Goal: Task Accomplishment & Management: Complete application form

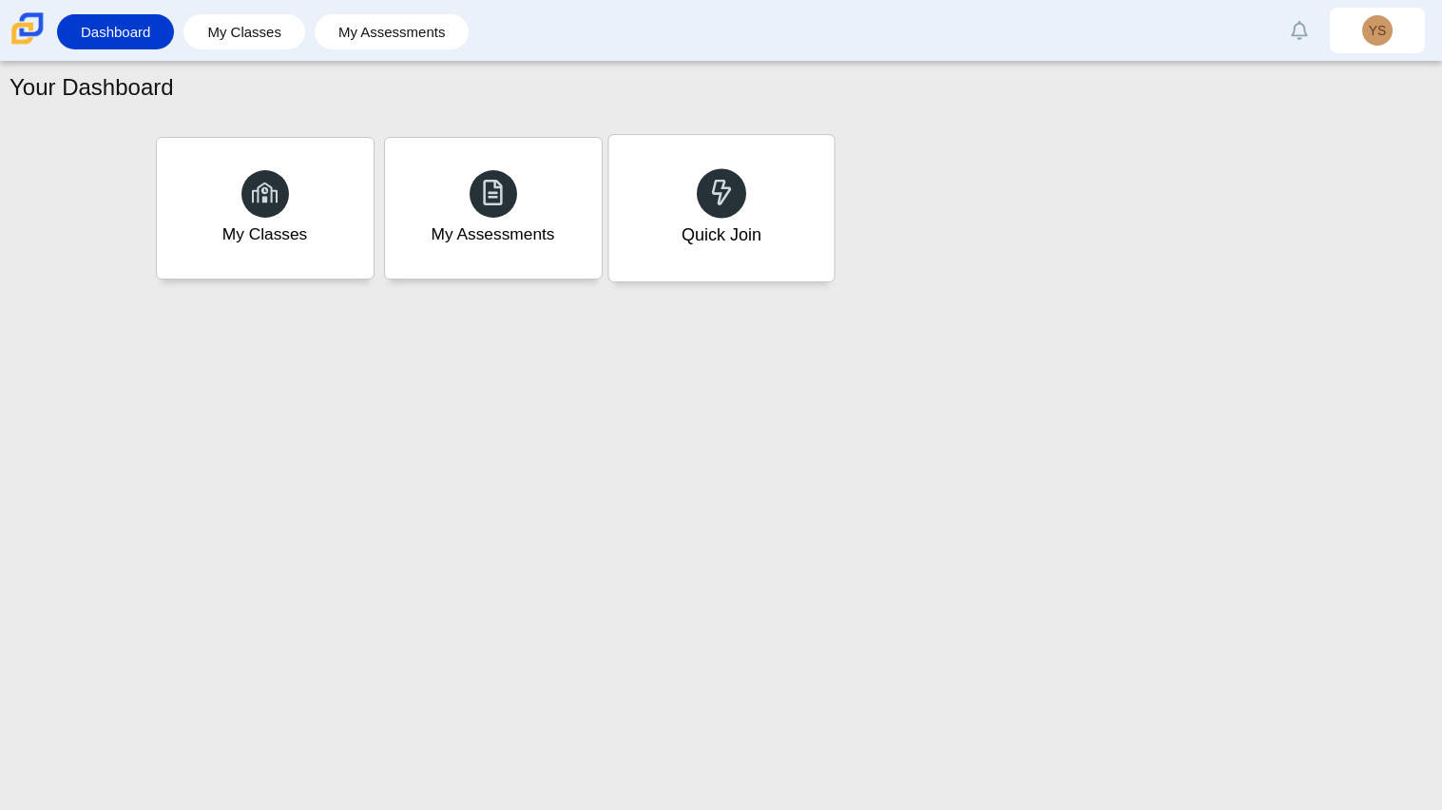
click at [717, 234] on div "Quick Join" at bounding box center [721, 234] width 80 height 25
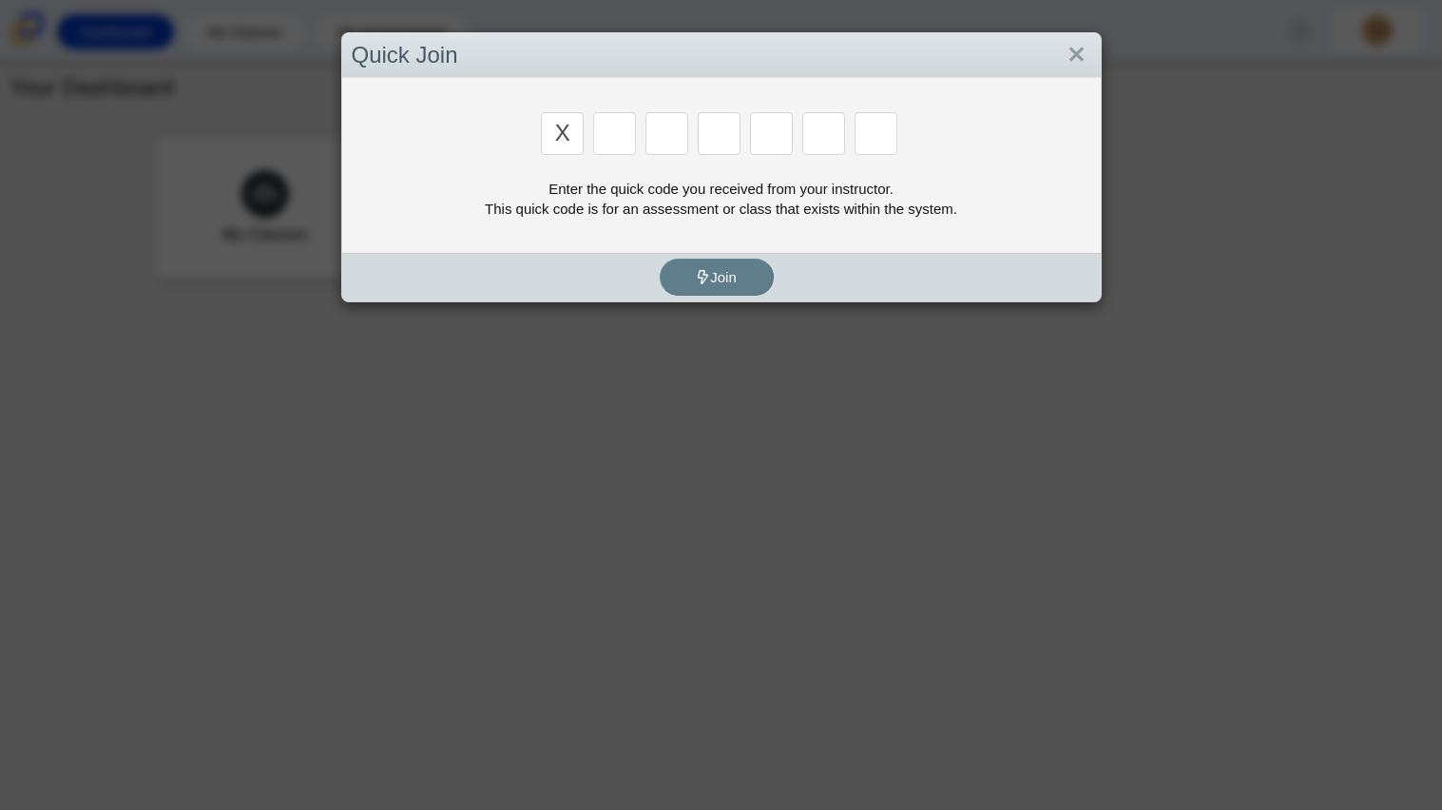
type input "x"
type input "d"
type input "5"
type input "4"
type input "v"
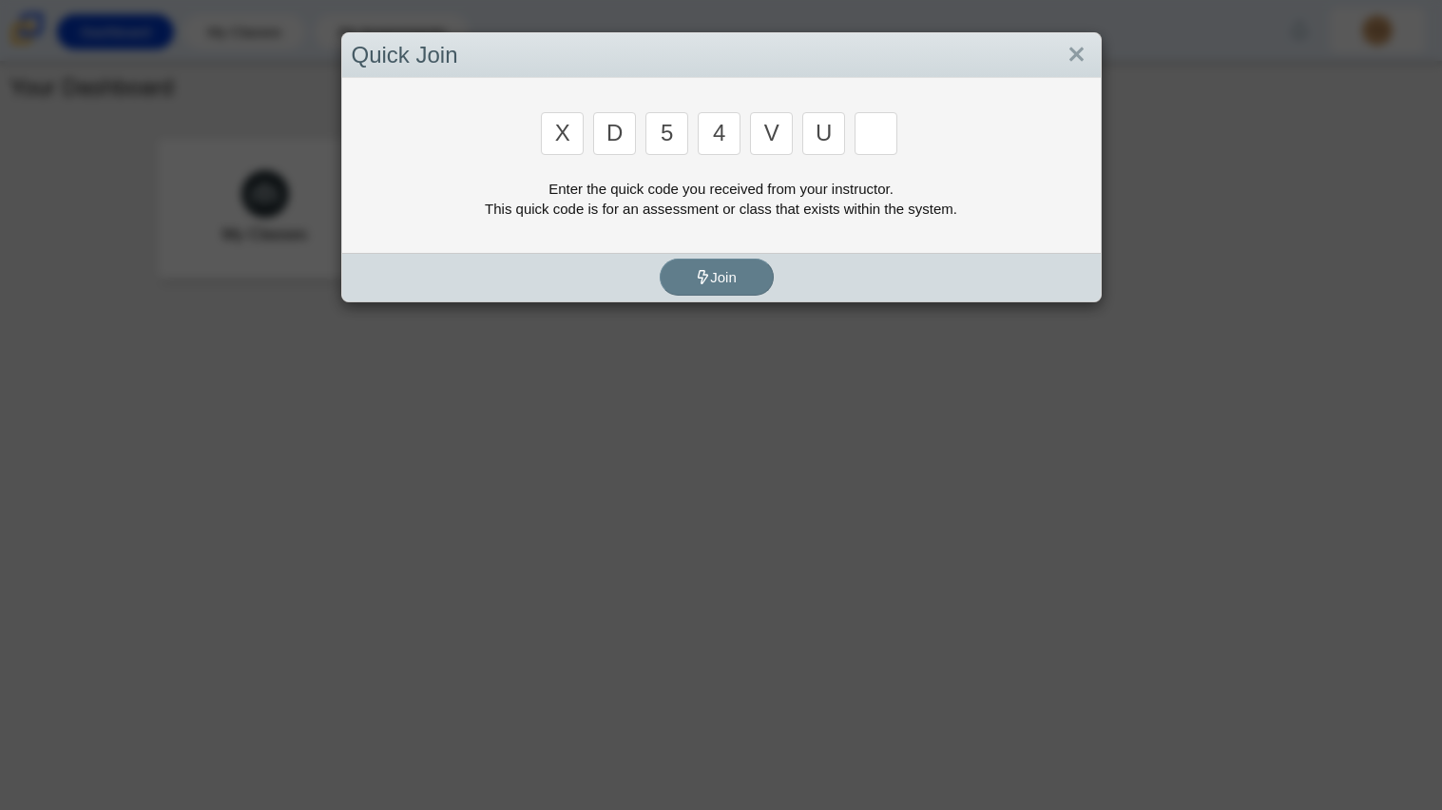
type input "u"
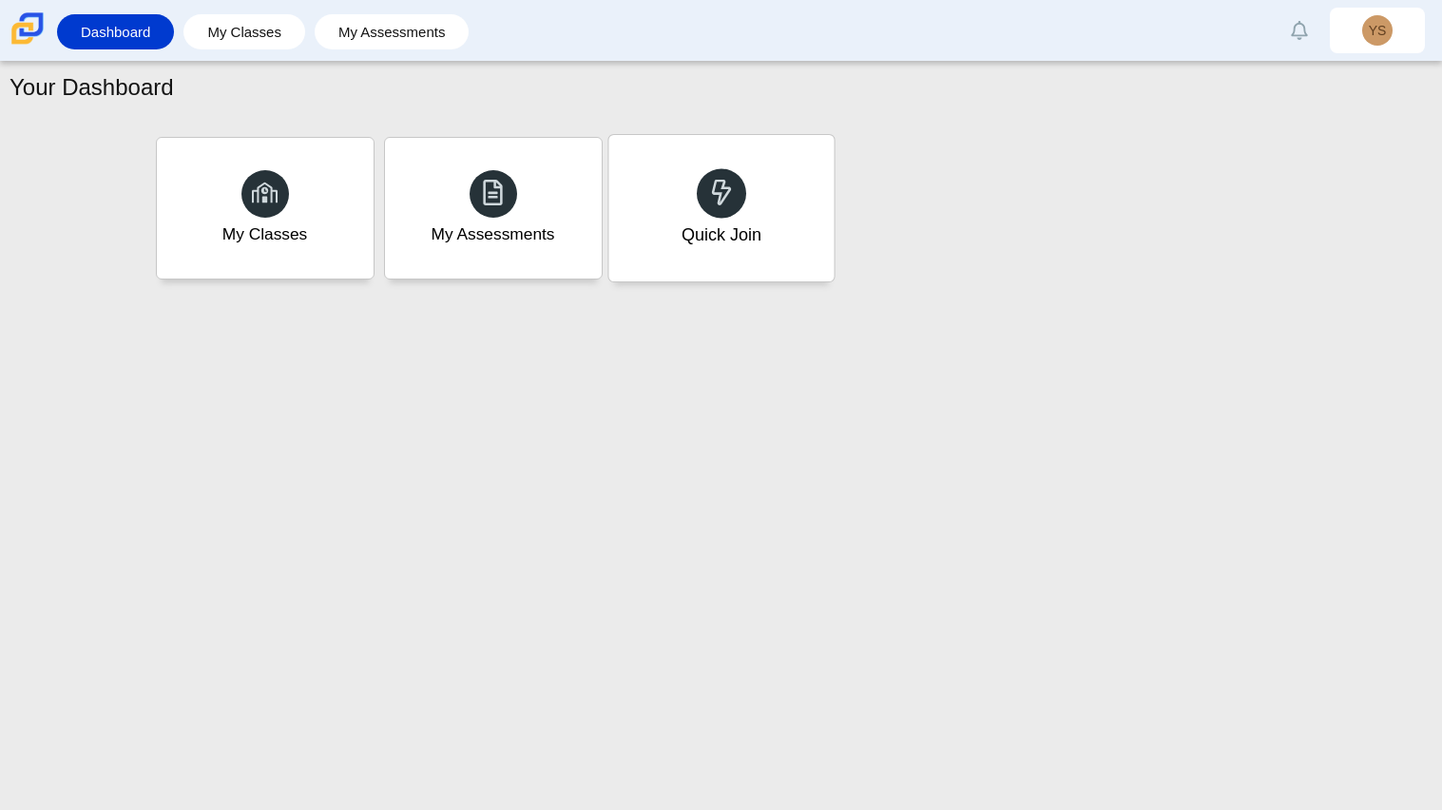
type input "t"
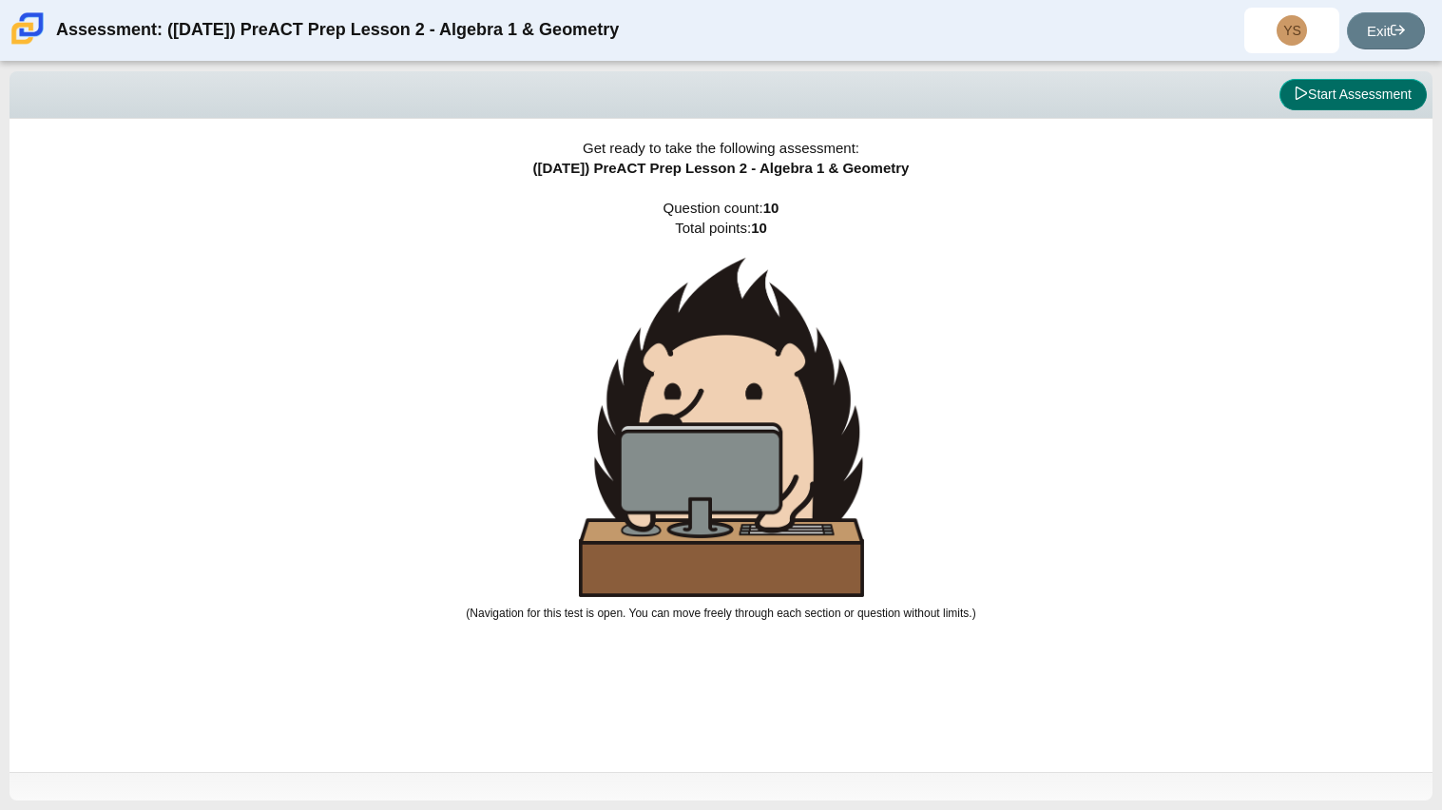
click at [1340, 97] on button "Start Assessment" at bounding box center [1353, 95] width 147 height 32
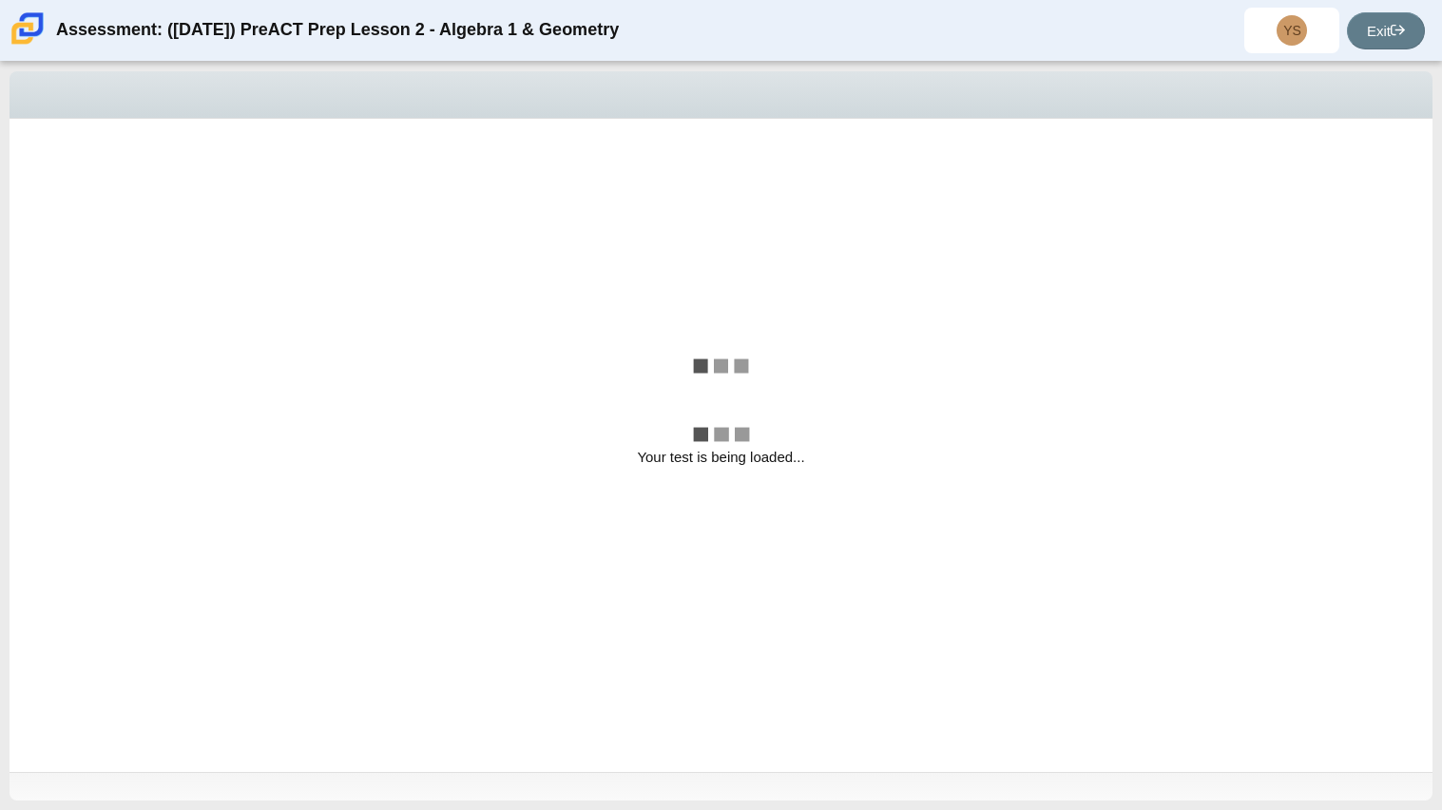
select select "bbf5d072-3e0b-44c4-9a12-6e7c9033f65b"
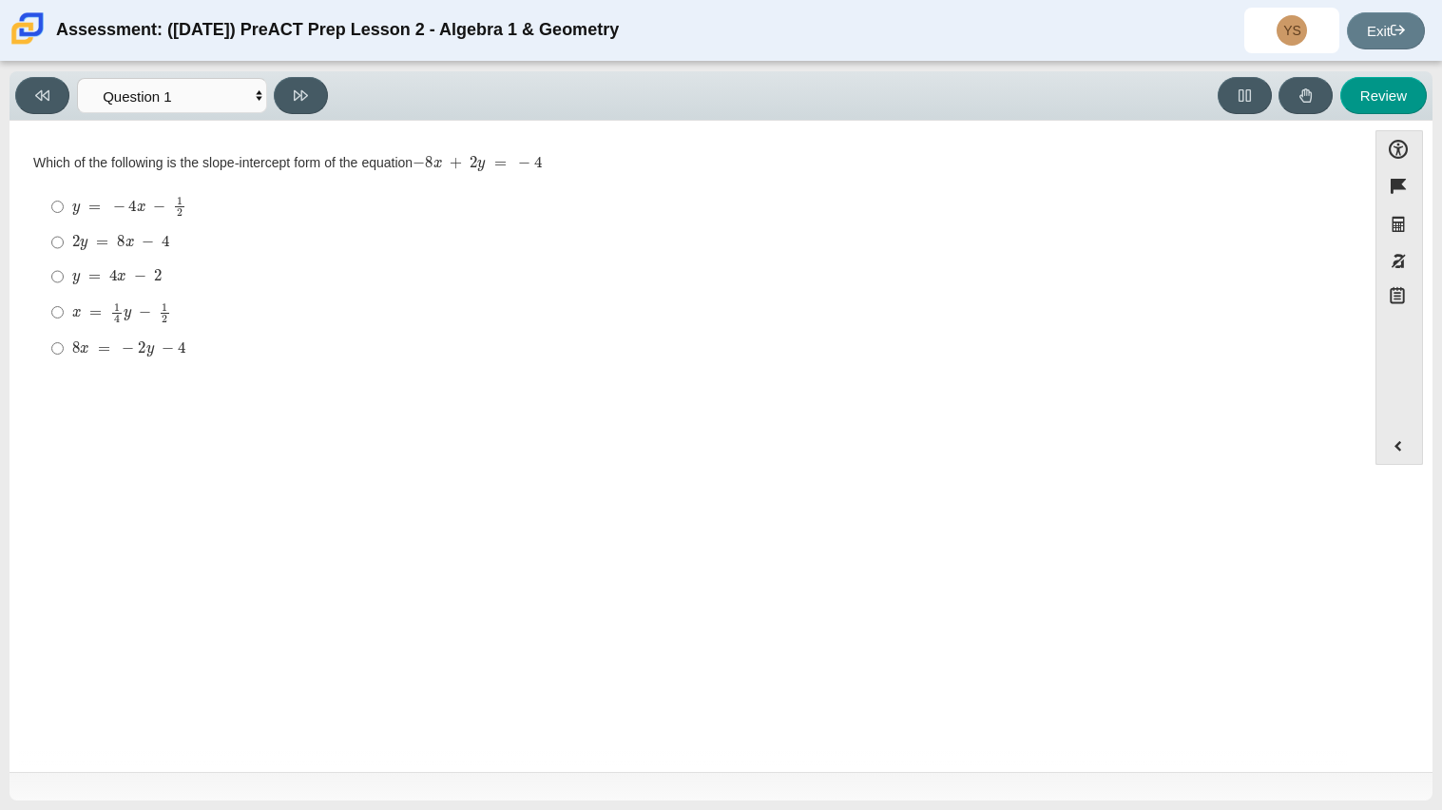
click at [116, 235] on mjx-math "Assessment items" at bounding box center [121, 243] width 98 height 16
click at [64, 234] on input "2 y = 8 x − 4 2 y = 8 x − 4" at bounding box center [57, 242] width 12 height 34
radio input "true"
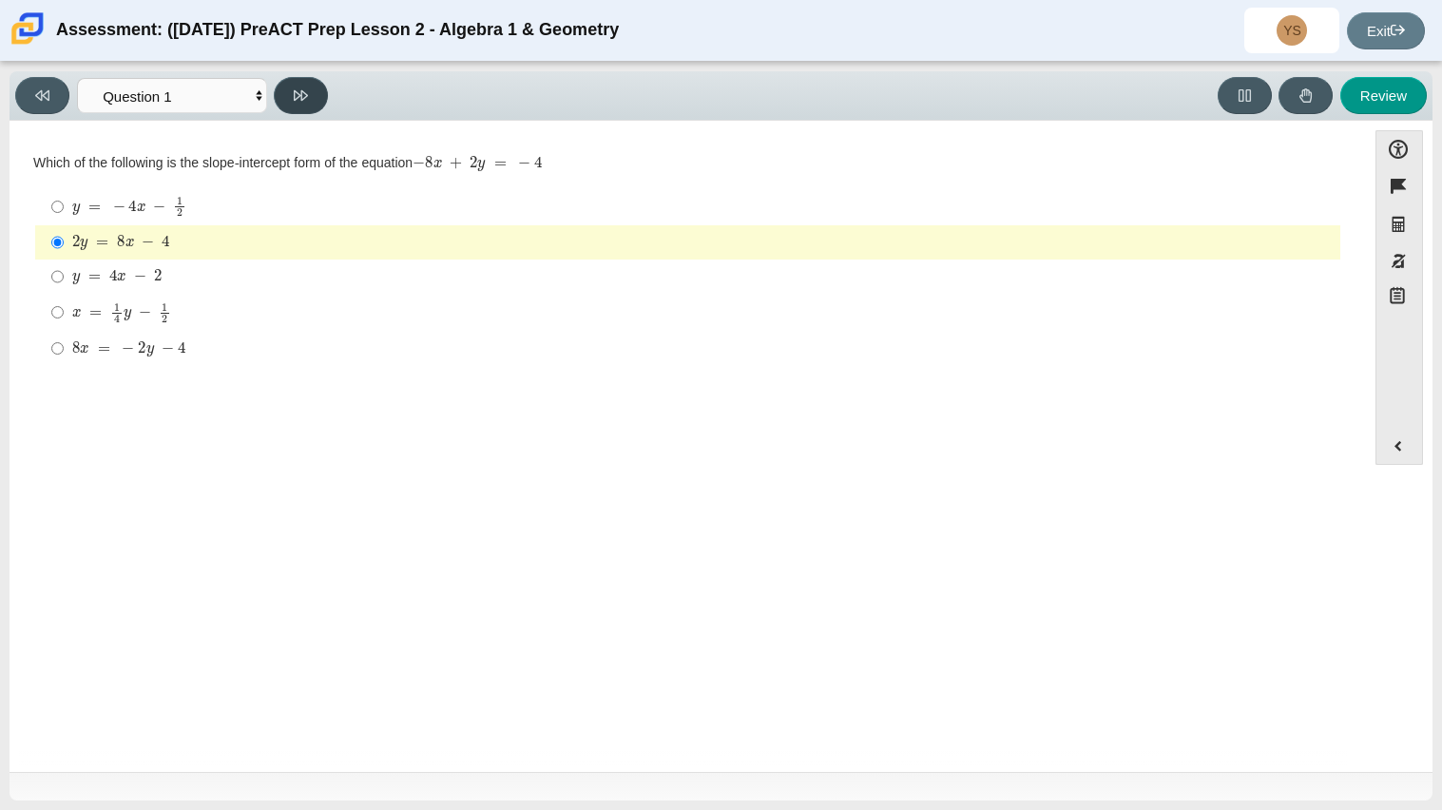
click at [319, 102] on button at bounding box center [301, 95] width 54 height 37
select select "ed62e223-81bd-4cbf-ab48-ab975844bd1f"
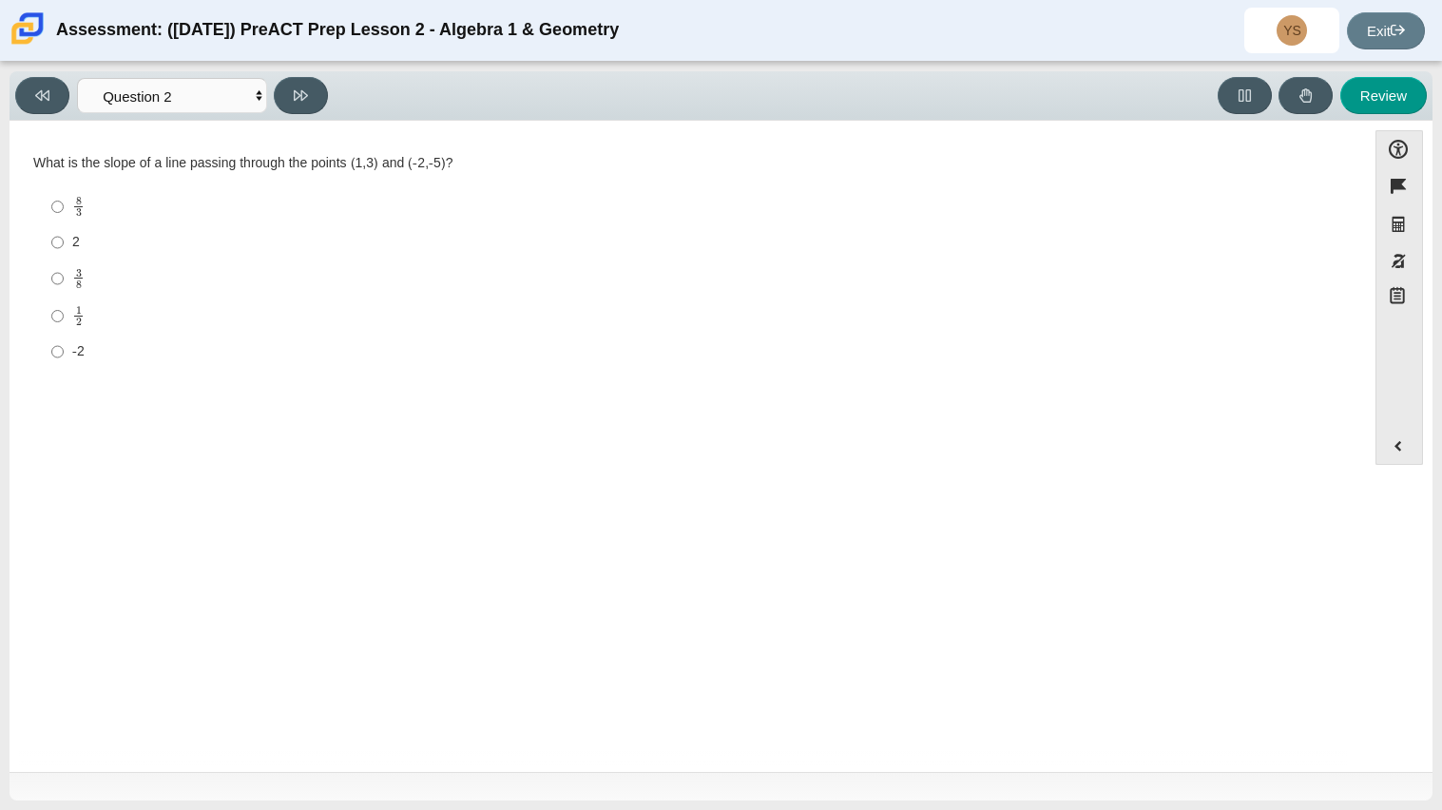
click at [66, 206] on label "8 3 8 thirds" at bounding box center [689, 206] width 1302 height 37
click at [64, 206] on input "8 3 8 thirds" at bounding box center [57, 206] width 12 height 37
radio input "true"
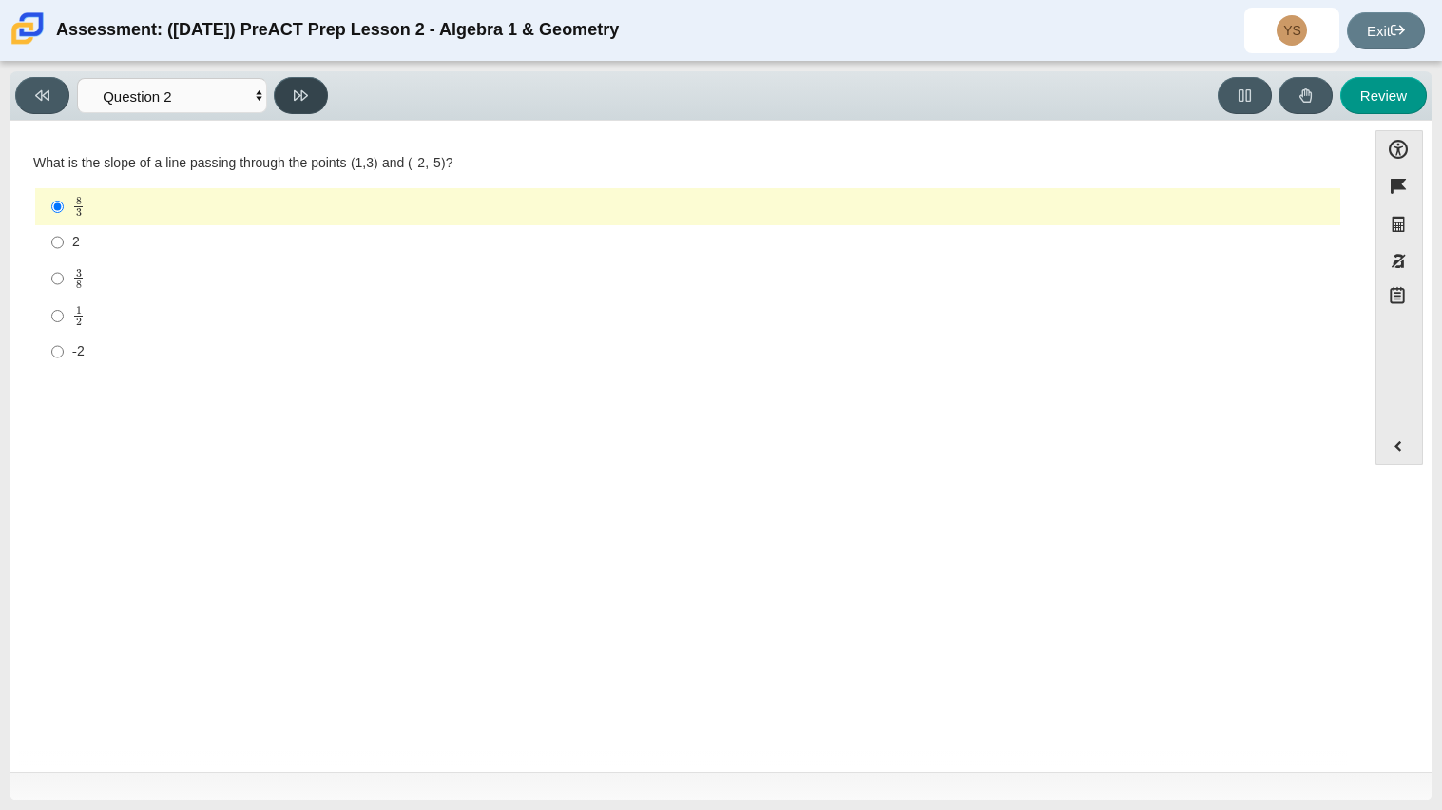
click at [310, 103] on button at bounding box center [301, 95] width 54 height 37
select select "97f4f5fa-a52e-4fed-af51-565bfcdf47cb"
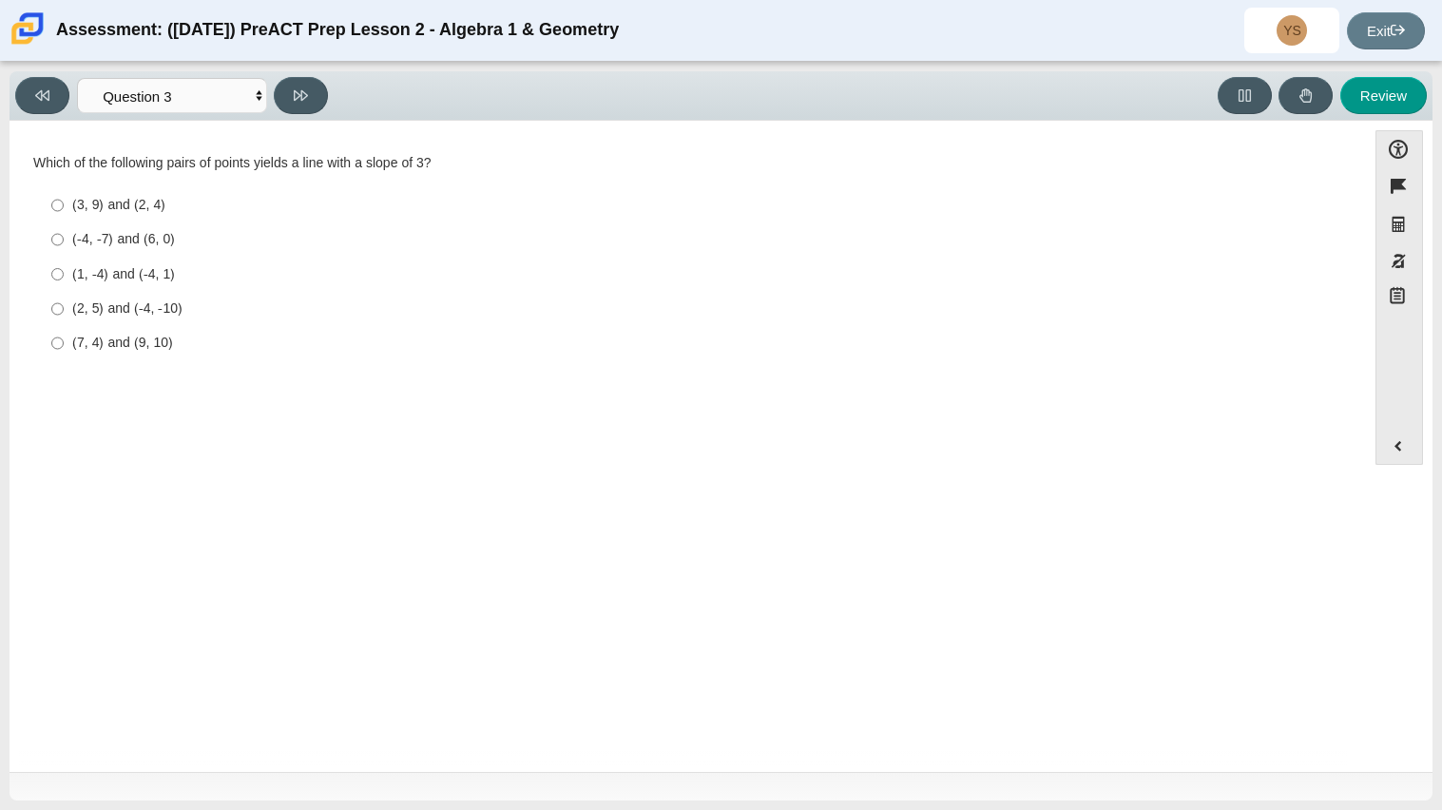
click at [132, 237] on div "(-4, -7) and (6, 0)" at bounding box center [702, 239] width 1261 height 19
click at [64, 237] on input "(-4, -7) and (6, 0) (-4, -7) and (6, 0)" at bounding box center [57, 239] width 12 height 34
radio input "true"
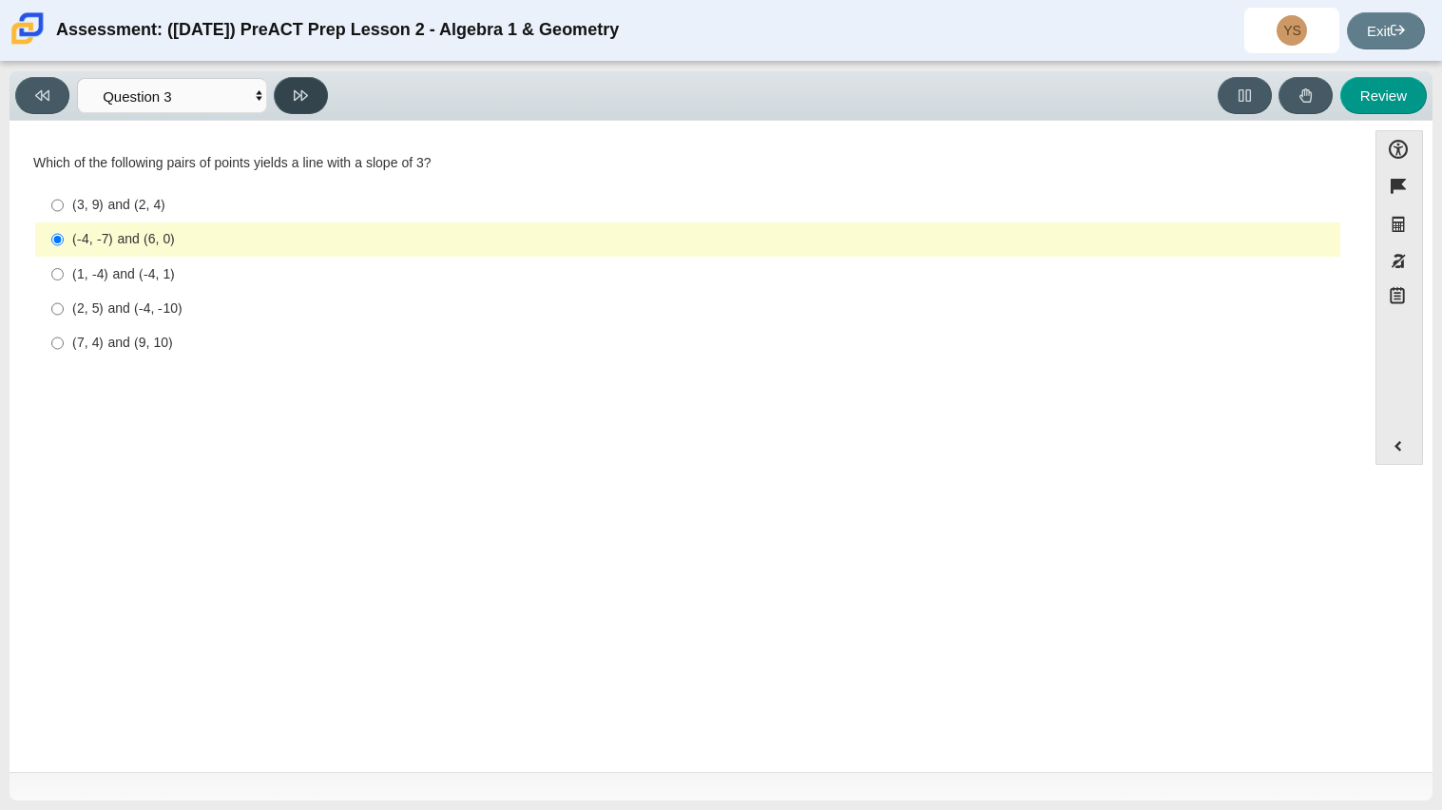
click at [295, 90] on icon at bounding box center [301, 95] width 14 height 10
select select "89427bb7-e313-4f00-988f-8b8255897029"
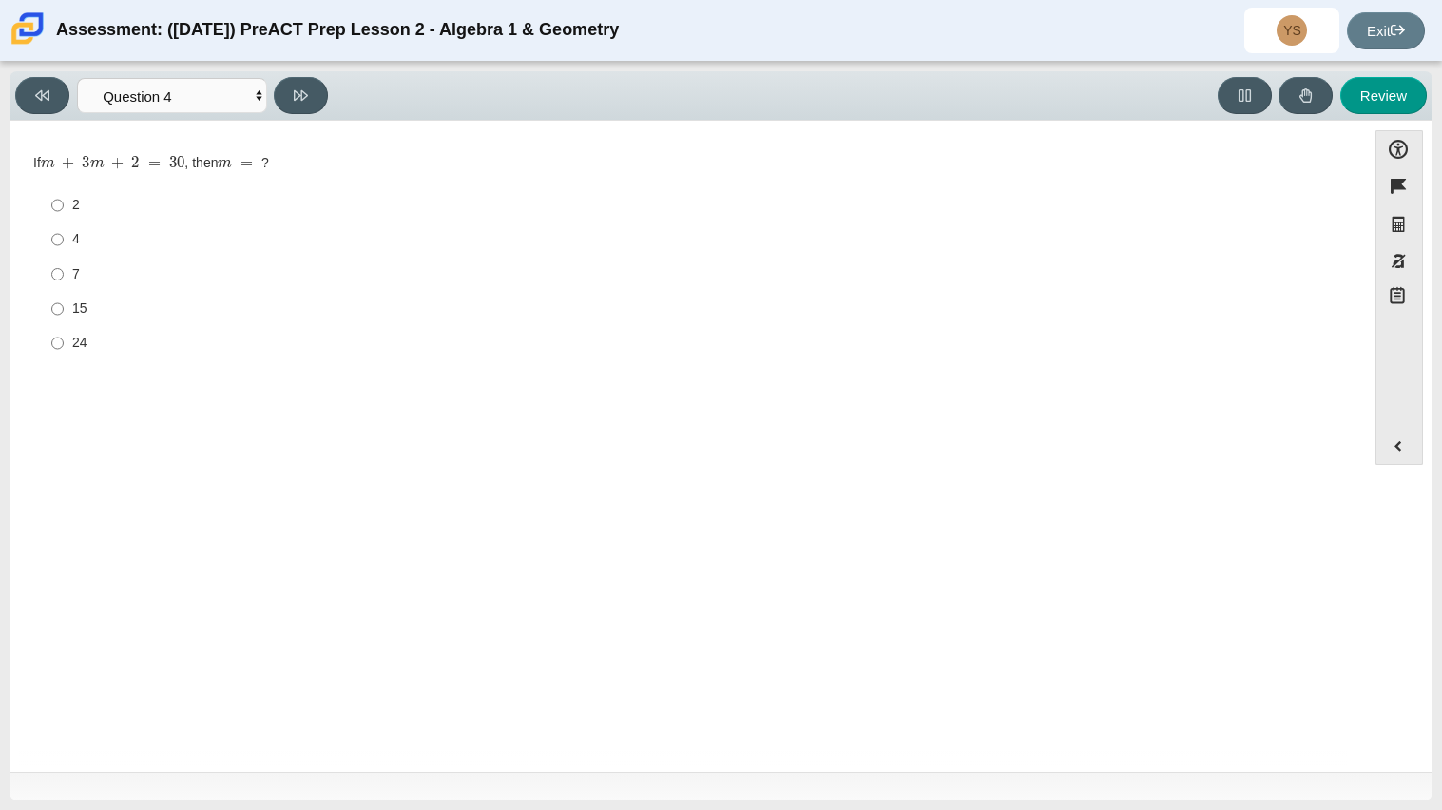
click at [83, 308] on div "15" at bounding box center [702, 308] width 1261 height 19
click at [64, 308] on input "15 15" at bounding box center [57, 309] width 12 height 34
radio input "true"
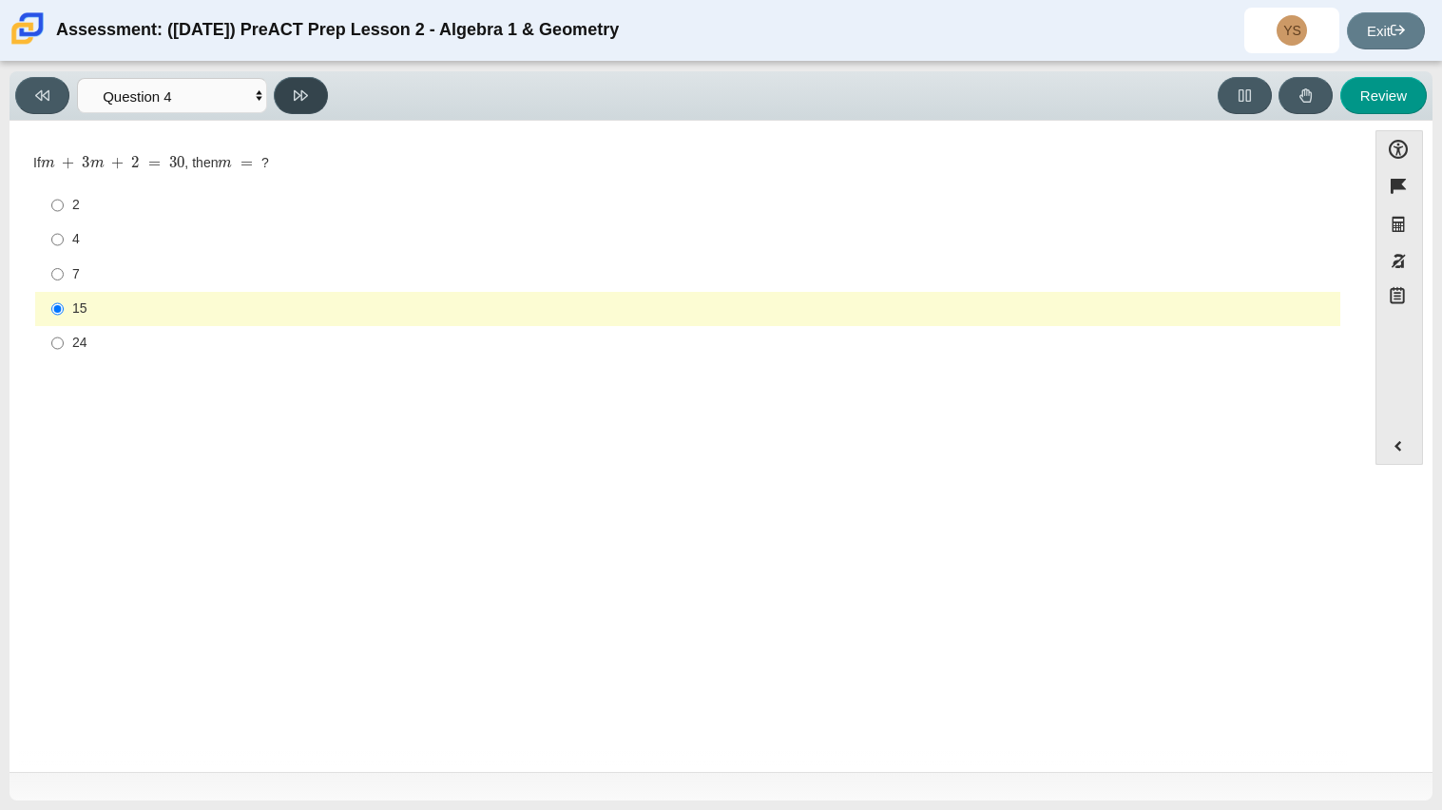
click at [310, 109] on button at bounding box center [301, 95] width 54 height 37
select select "489dcffd-4e6a-49cf-a9d6-ad1d4a911a4e"
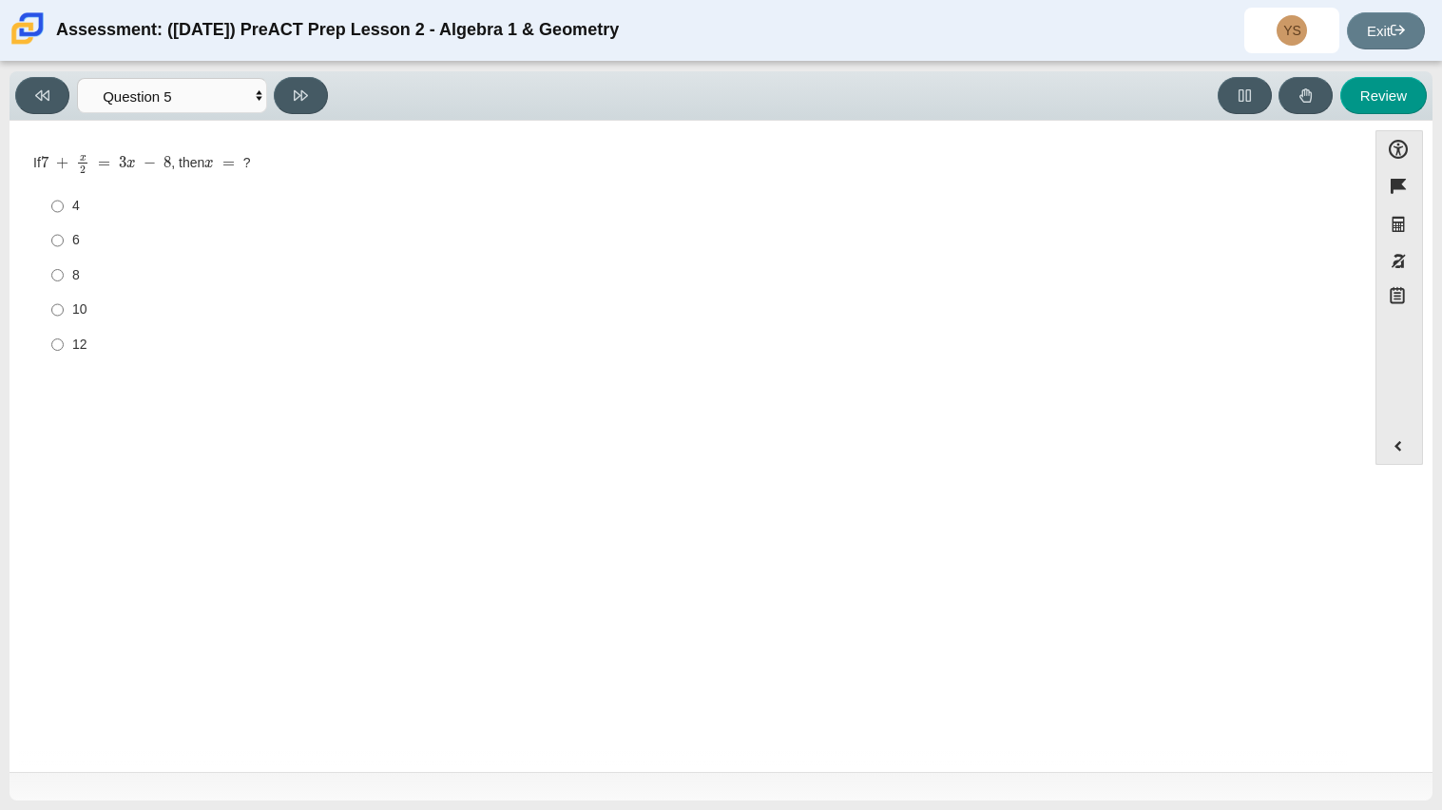
click at [151, 304] on div "10" at bounding box center [702, 309] width 1261 height 19
click at [64, 304] on input "10 10" at bounding box center [57, 310] width 12 height 34
radio input "true"
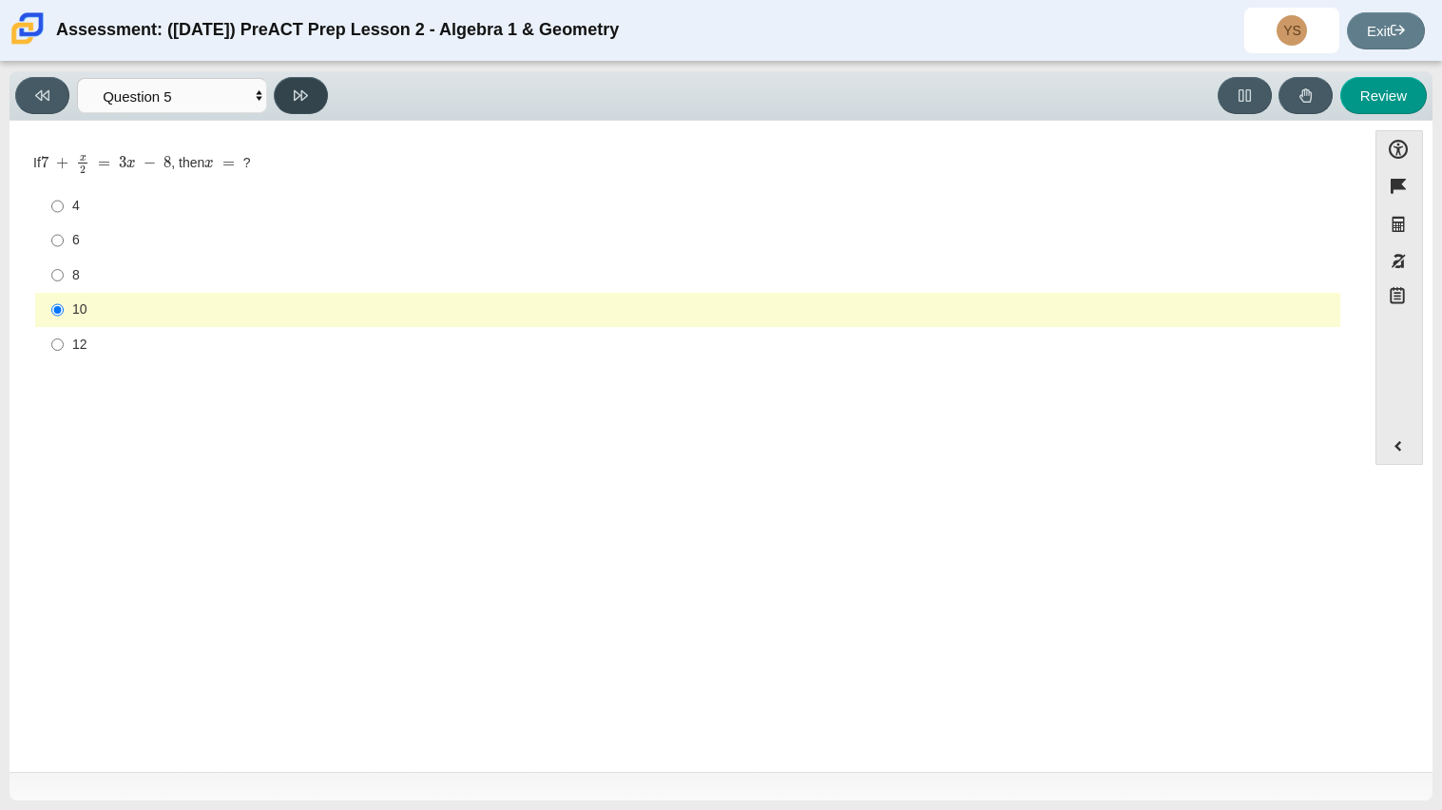
click at [293, 88] on button at bounding box center [301, 95] width 54 height 37
select select "210571de-36a6-4d8e-a361-ceff8ef801dc"
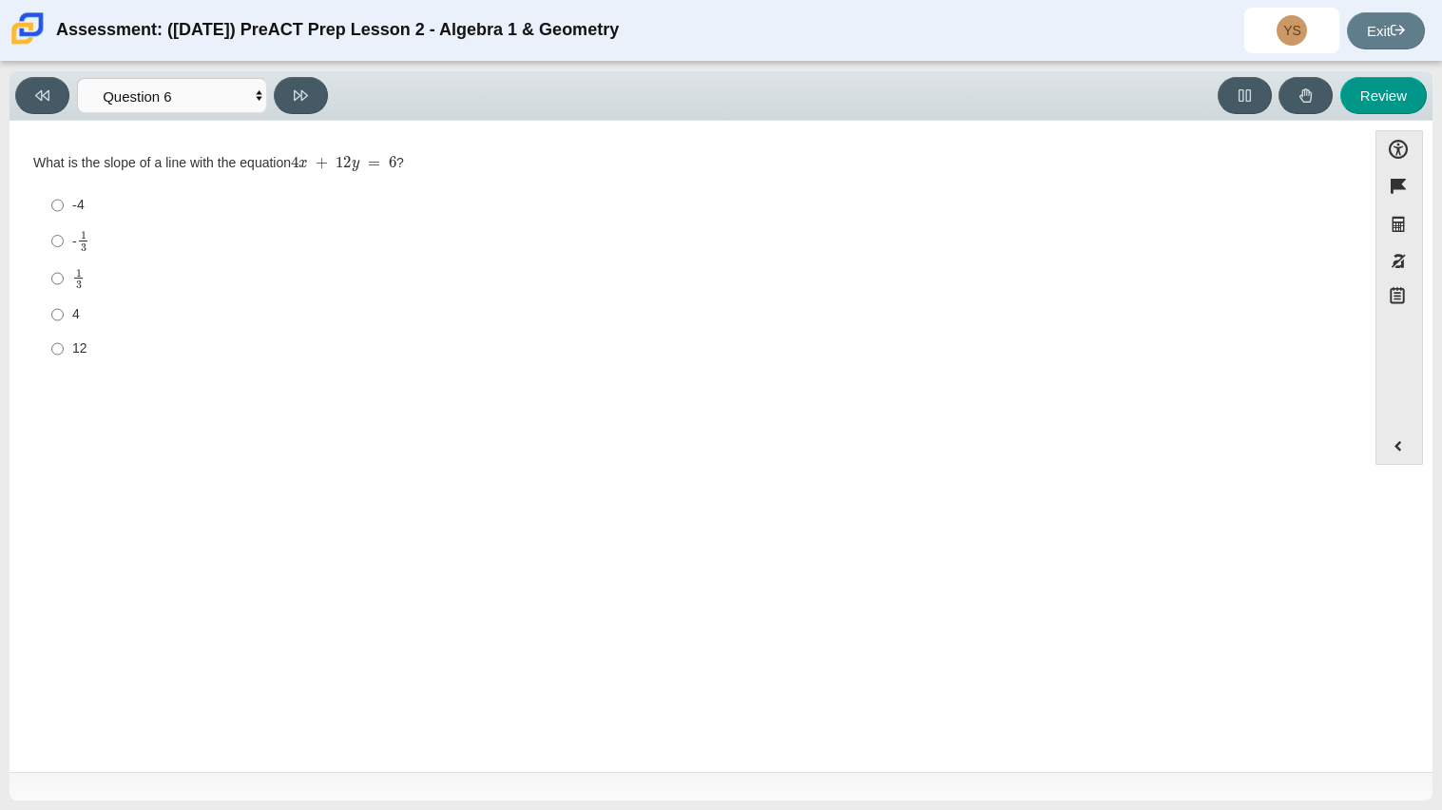
click at [80, 311] on div "4" at bounding box center [702, 314] width 1261 height 19
click at [64, 311] on input "4 4" at bounding box center [57, 315] width 12 height 34
radio input "true"
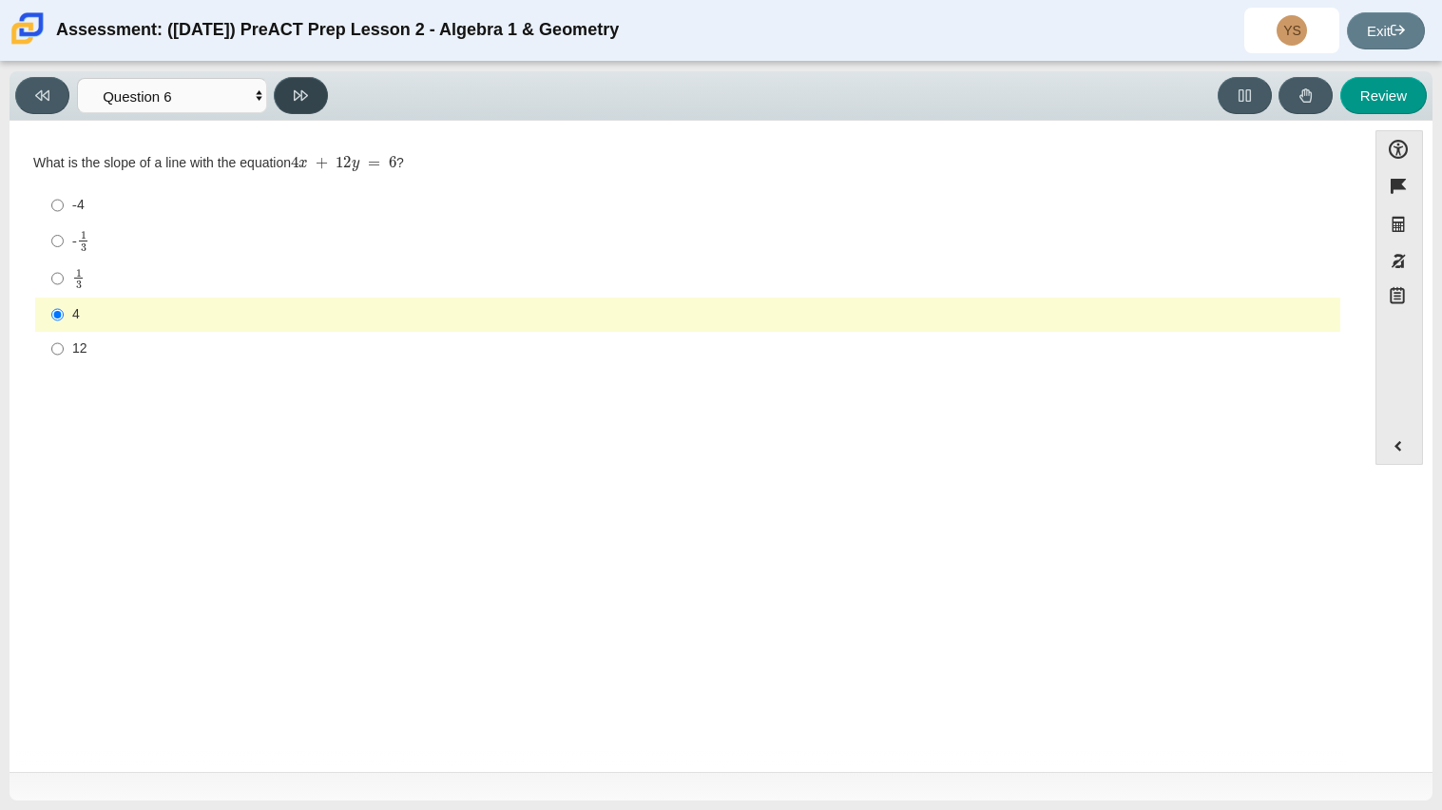
click at [299, 88] on icon at bounding box center [301, 95] width 14 height 14
select select "ec95ace6-bebc-42b8-9428-40567494d4da"
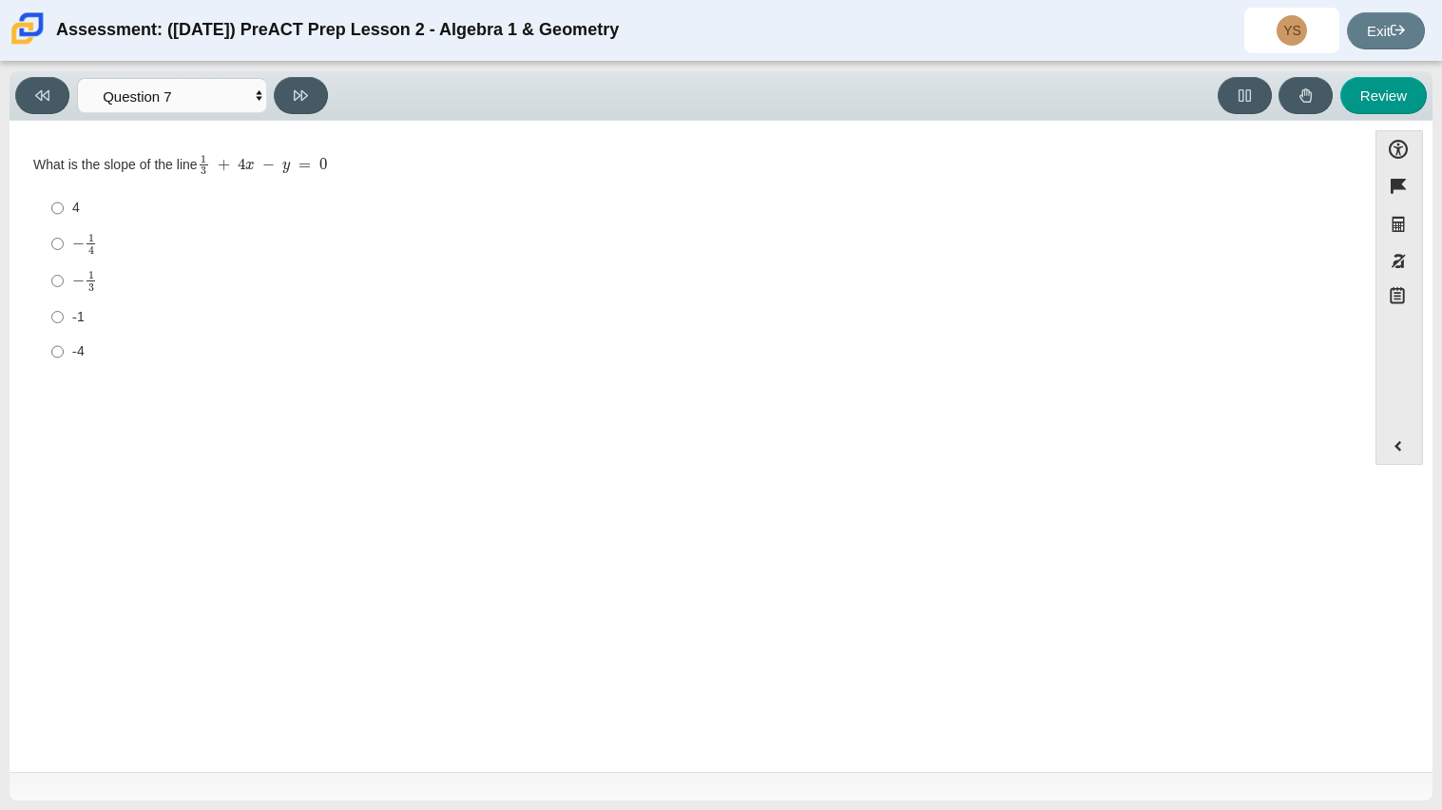
click at [78, 348] on div "-4" at bounding box center [702, 351] width 1261 height 19
click at [64, 348] on input "-4 -4" at bounding box center [57, 352] width 12 height 34
radio input "true"
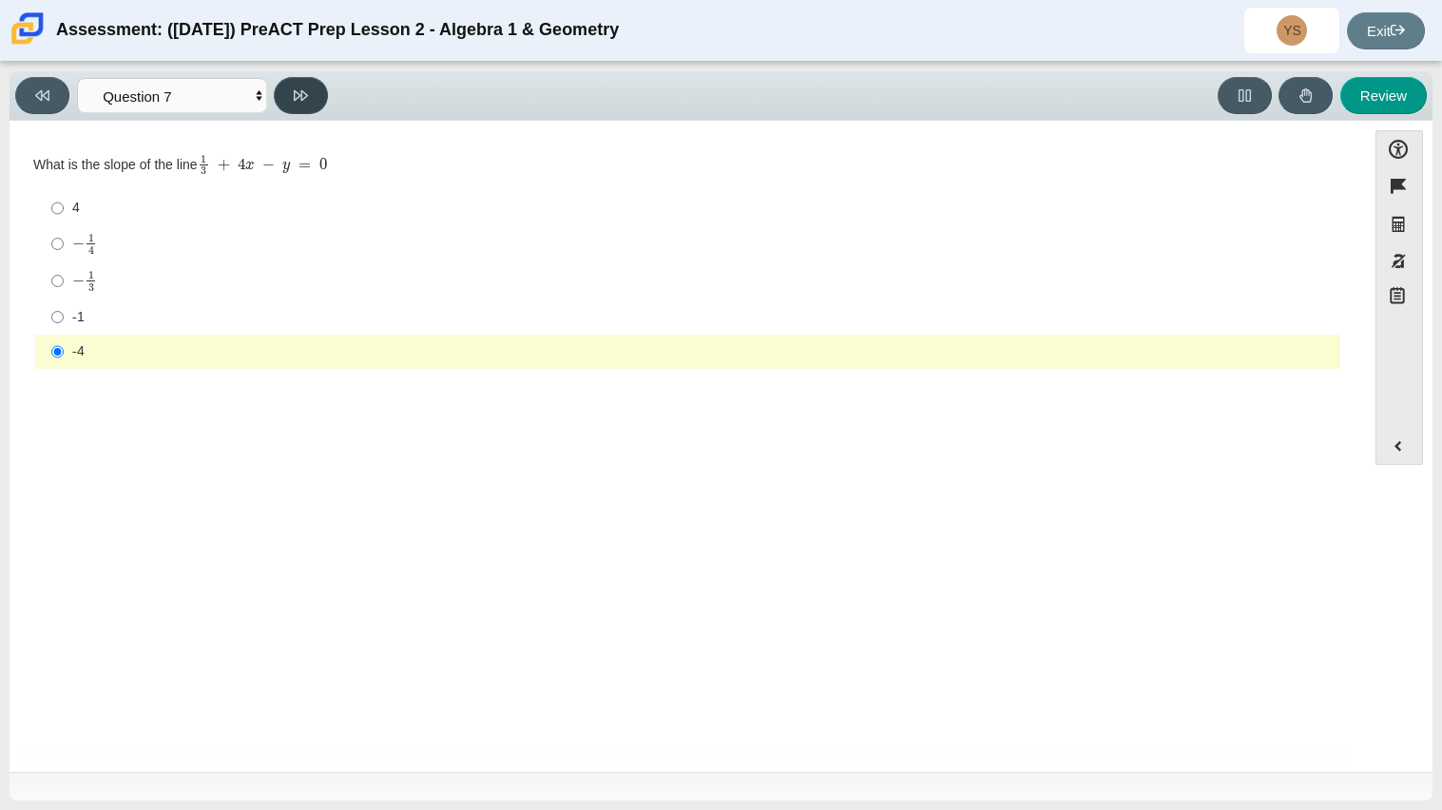
click at [299, 88] on icon at bounding box center [301, 95] width 14 height 14
select select "ce81fe10-bf29-4b5e-8bd7-4f47f2fed4d8"
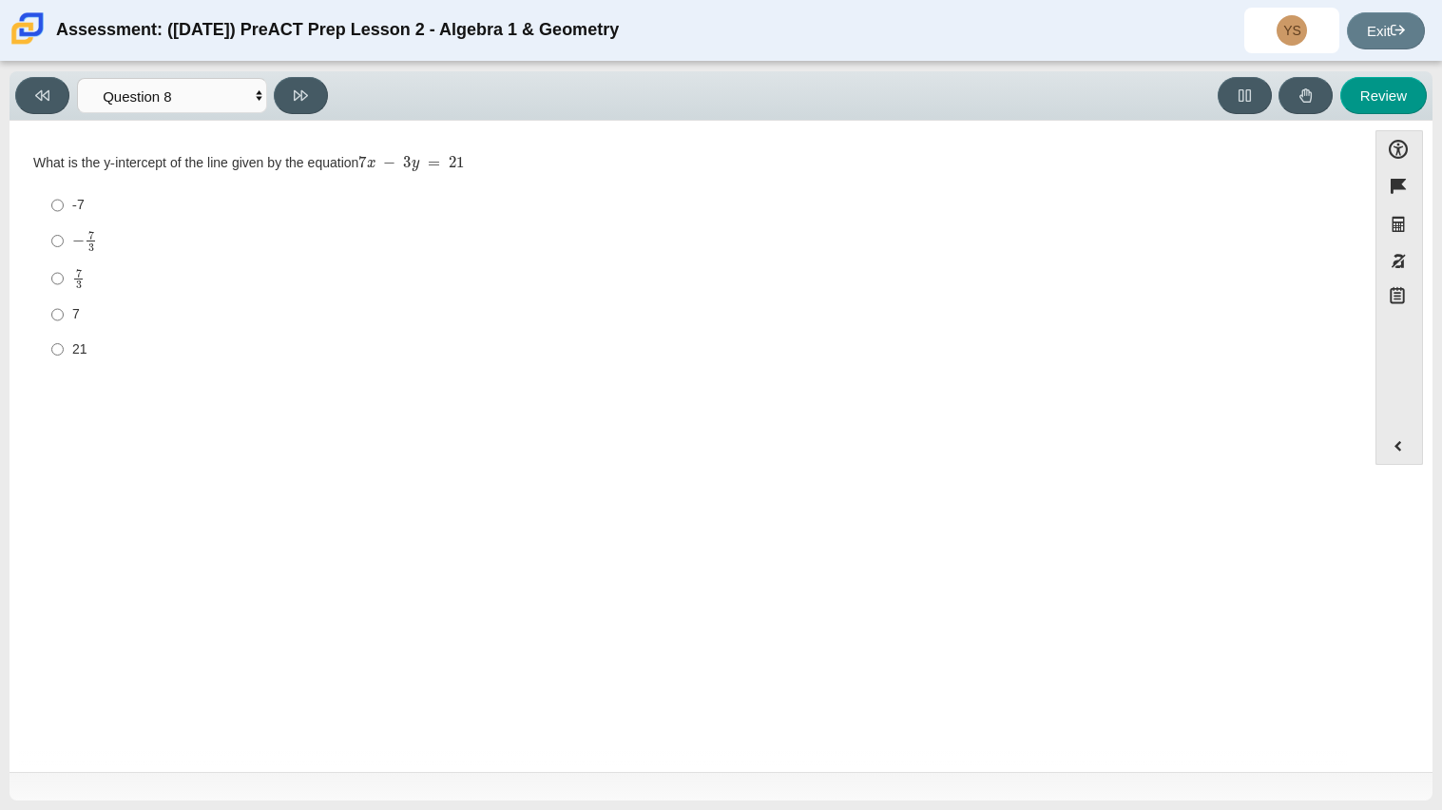
click at [85, 247] on mjx-frac "Assessment items" at bounding box center [91, 241] width 12 height 20
click at [64, 247] on input "− 7 3 negative 7 thirds" at bounding box center [57, 240] width 12 height 37
radio input "true"
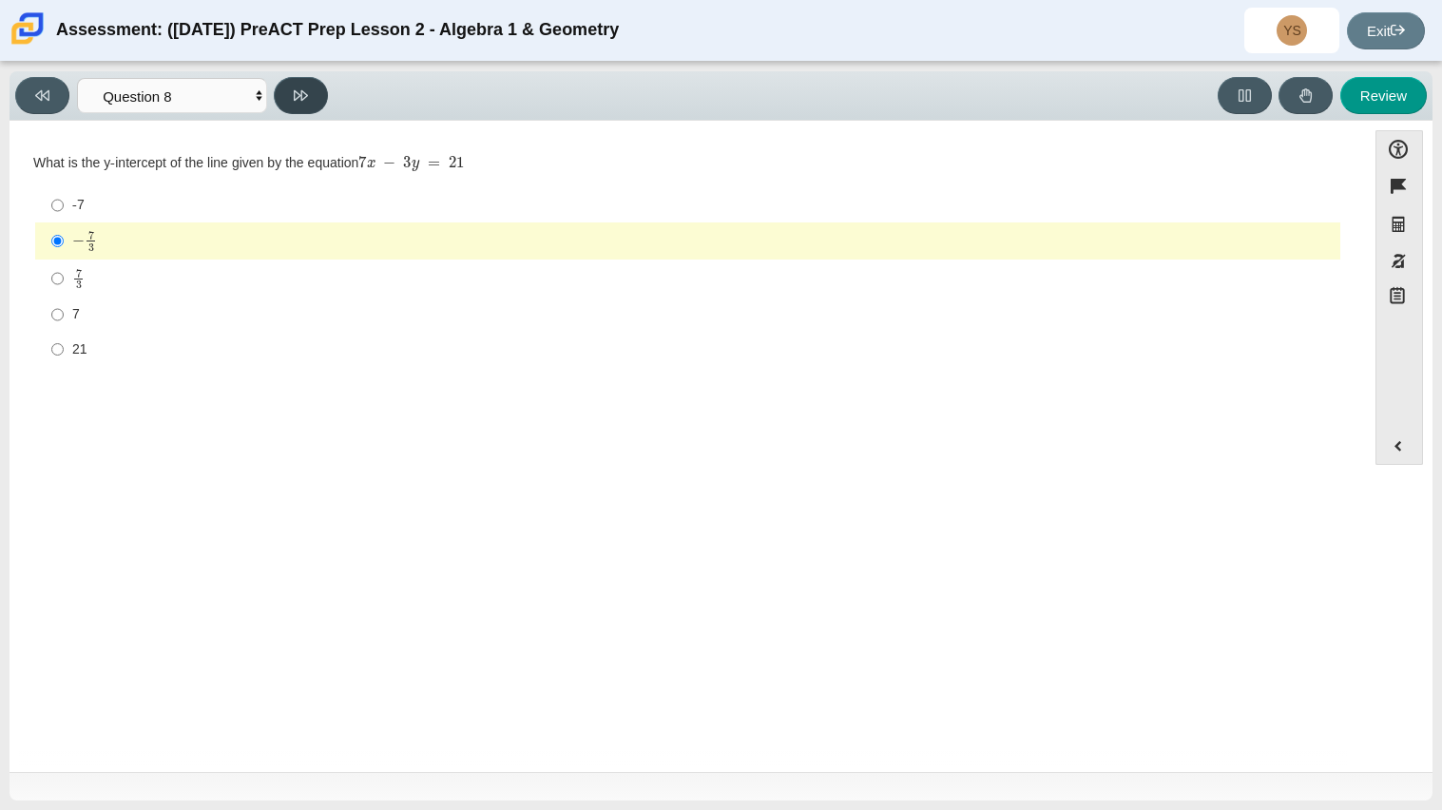
click at [296, 95] on icon at bounding box center [301, 95] width 14 height 14
select select "14773eaf-2ca1-47ae-afe7-a624a56f34b3"
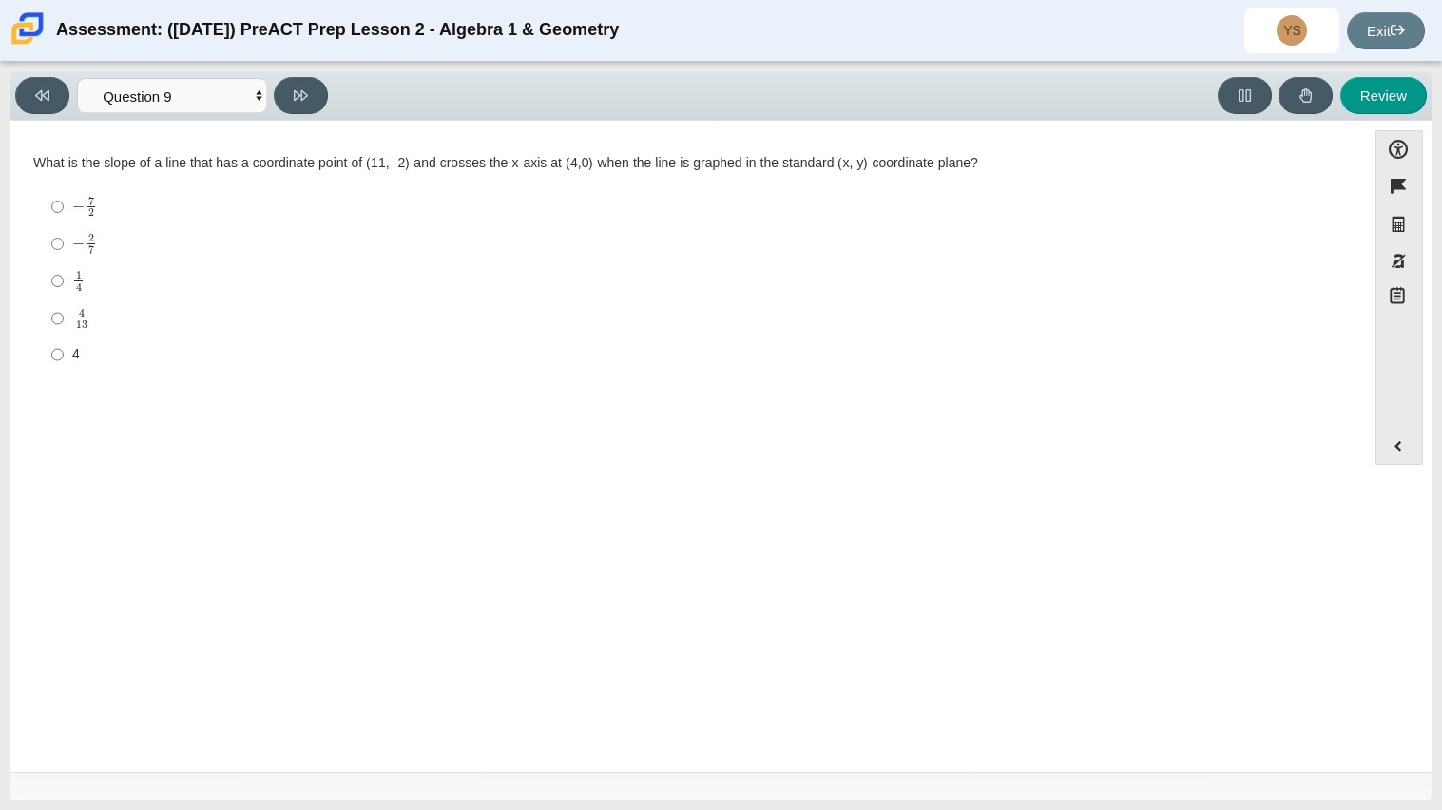
click at [76, 282] on mjx-den "Assessment items" at bounding box center [79, 286] width 6 height 8
click at [64, 282] on input "1 4 1 fourth" at bounding box center [57, 280] width 12 height 37
radio input "true"
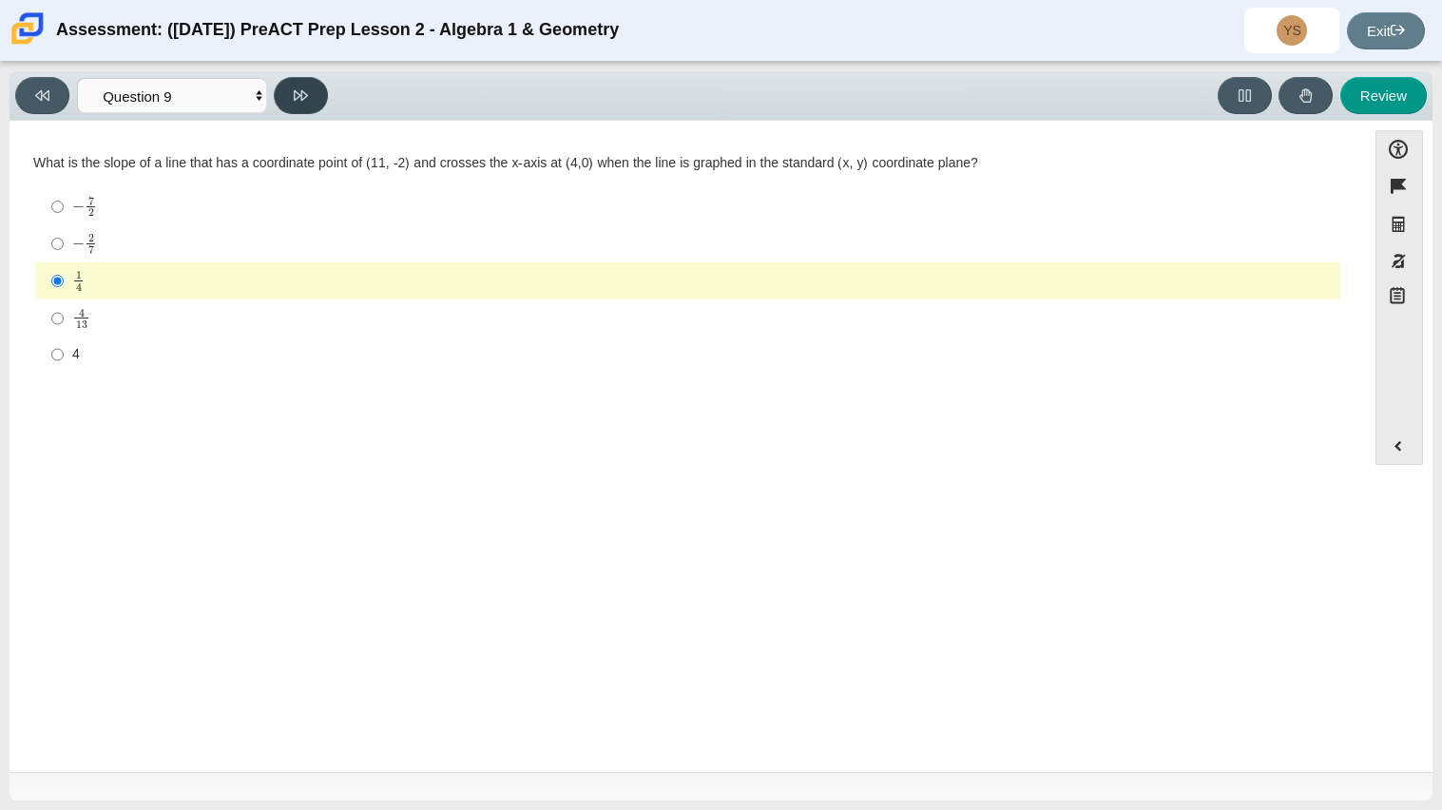
click at [315, 102] on button at bounding box center [301, 95] width 54 height 37
select select "96b71634-eacb-4f7e-8aef-411727d9bcba"
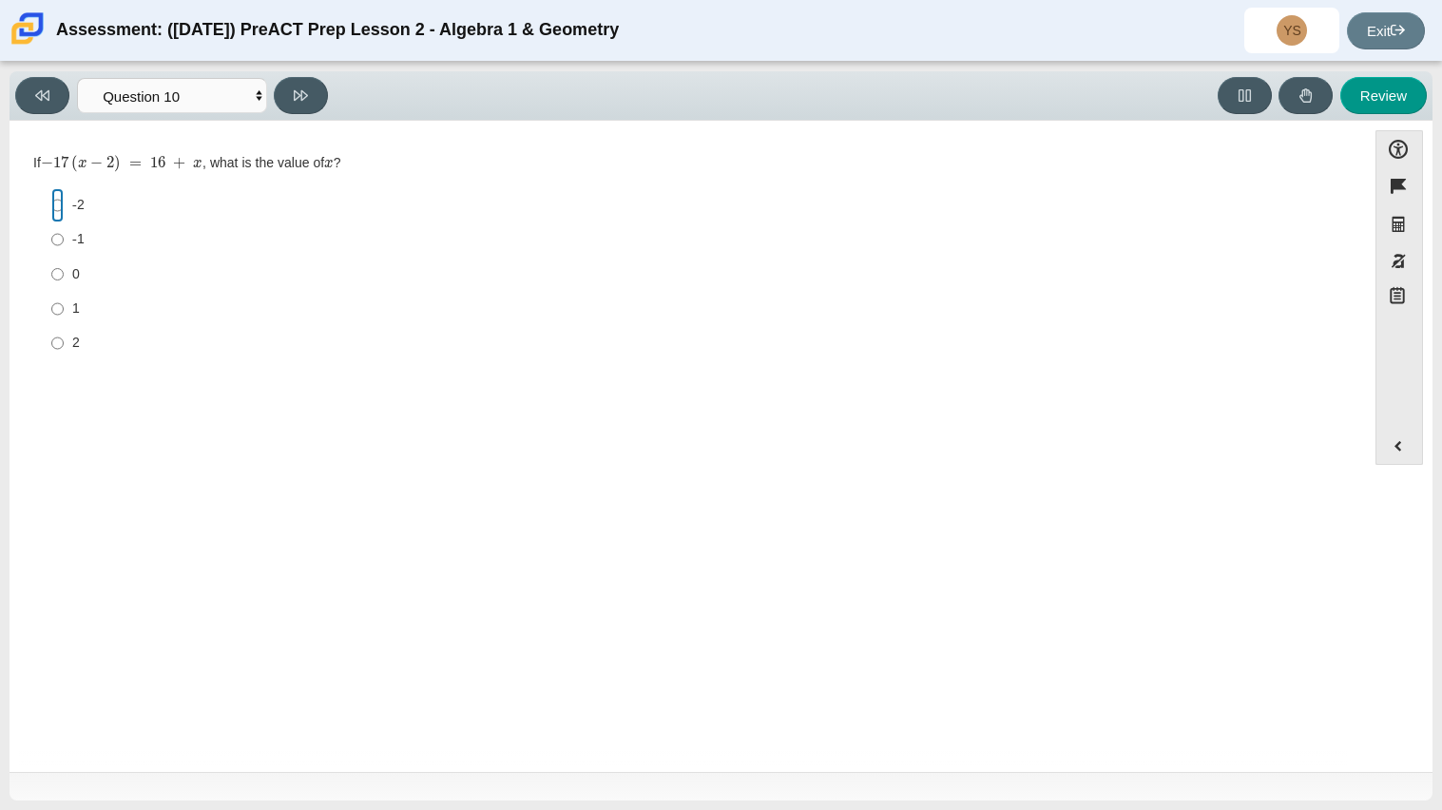
click at [61, 211] on input "-2 -2" at bounding box center [57, 205] width 12 height 34
radio input "true"
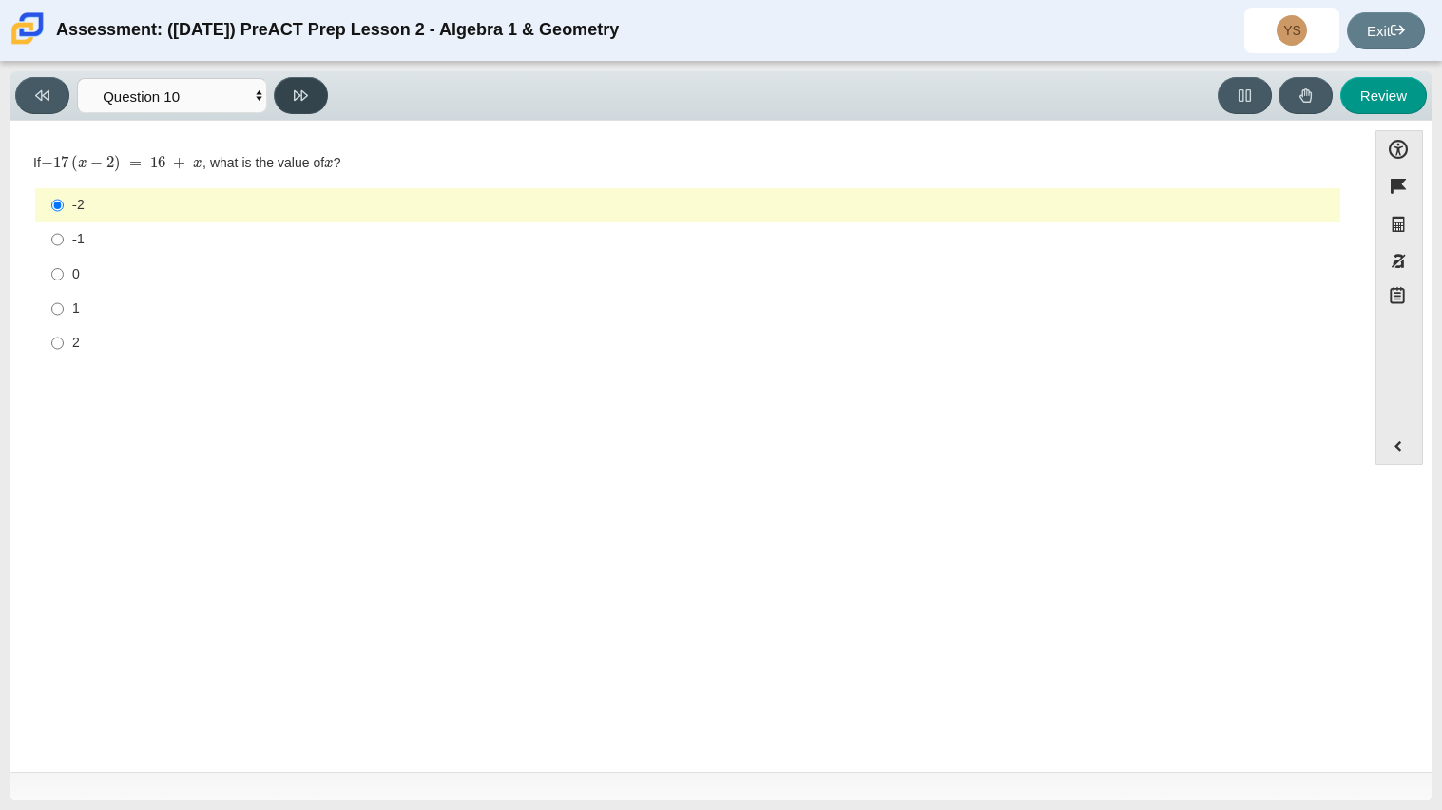
click at [294, 99] on icon at bounding box center [301, 95] width 14 height 14
select select "review"
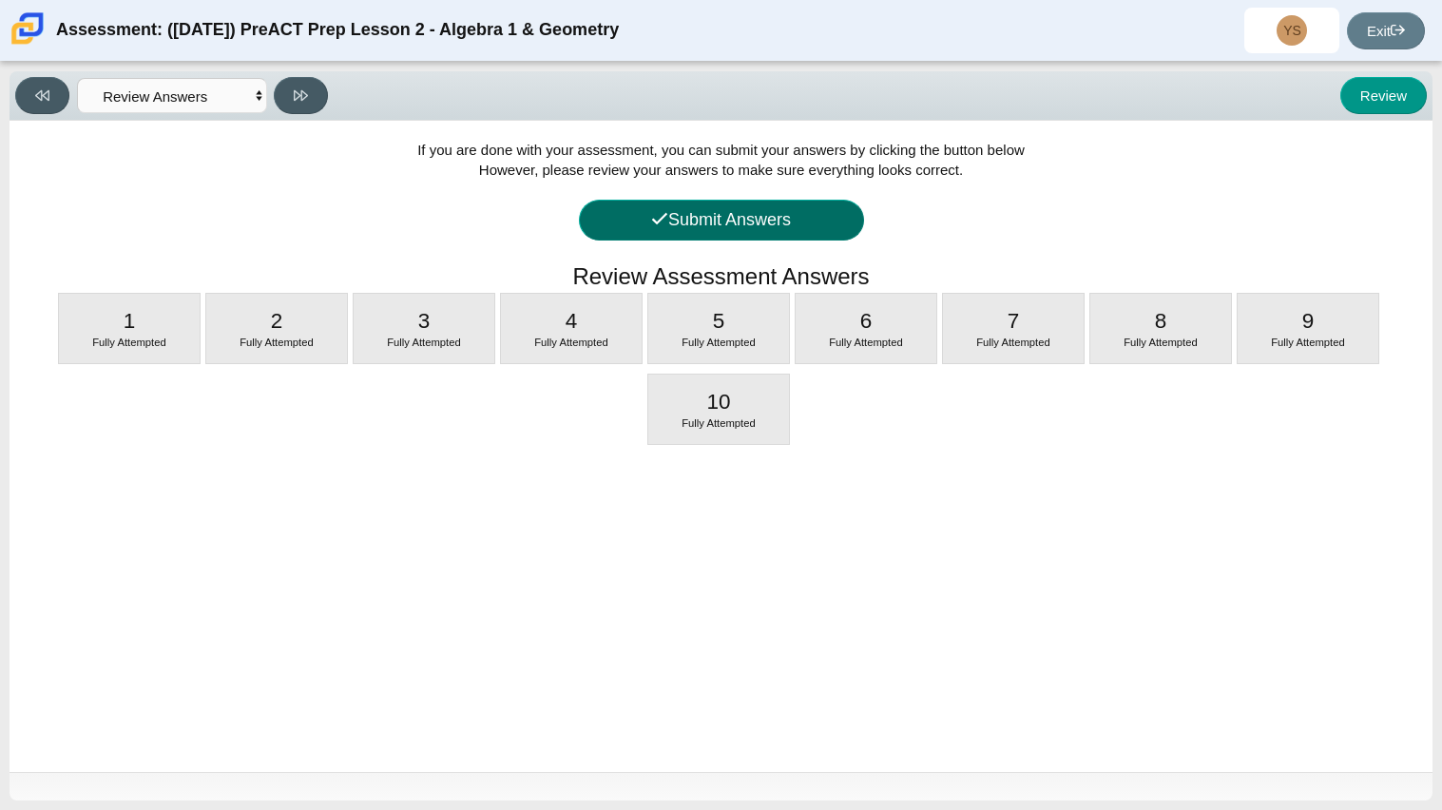
click at [654, 225] on icon at bounding box center [659, 218] width 17 height 17
